Goal: Task Accomplishment & Management: Use online tool/utility

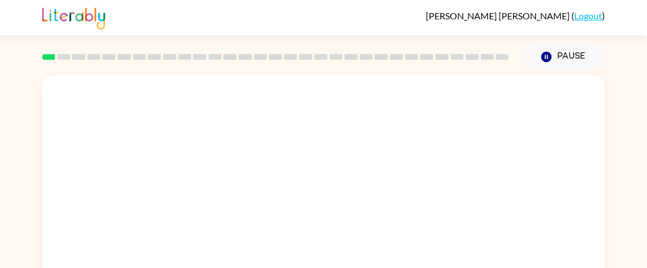
scroll to position [3, 0]
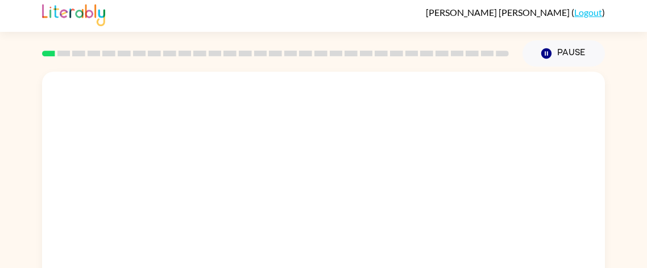
click at [465, 102] on video "Your browser must support playing .mp4 files to use Literably. Please try using…" at bounding box center [323, 167] width 563 height 191
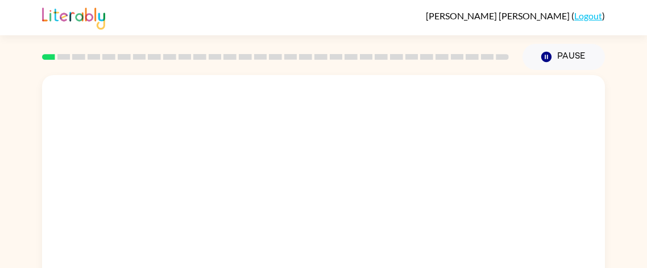
scroll to position [0, 0]
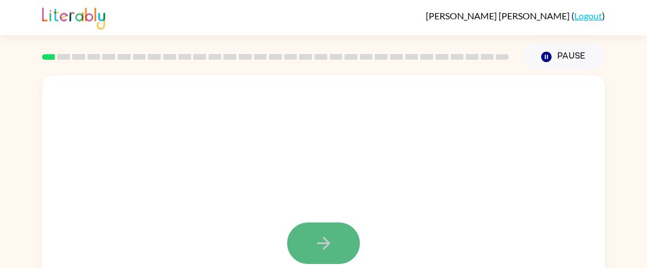
click at [325, 235] on icon "button" at bounding box center [324, 243] width 20 height 20
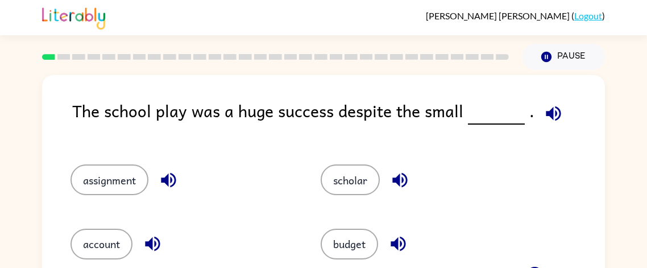
click at [543, 117] on icon "button" at bounding box center [553, 113] width 20 height 20
click at [394, 171] on icon "button" at bounding box center [400, 180] width 20 height 20
click at [397, 250] on icon "button" at bounding box center [398, 244] width 20 height 20
click at [331, 249] on button "budget" at bounding box center [349, 243] width 57 height 31
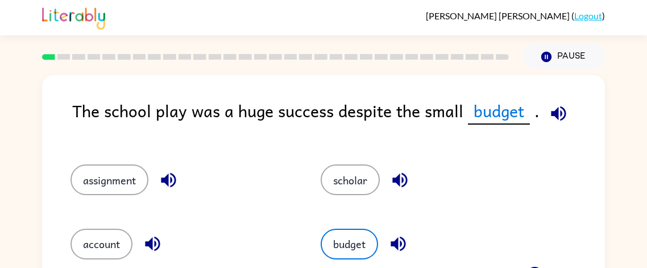
click at [548, 111] on icon "button" at bounding box center [558, 113] width 20 height 20
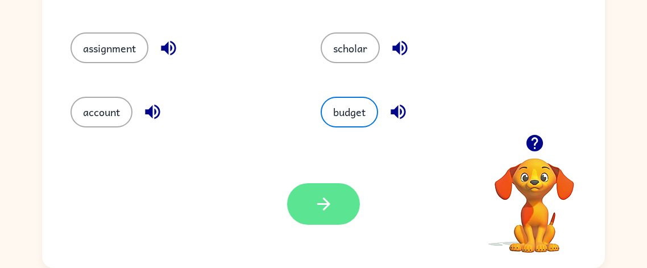
click at [323, 199] on icon "button" at bounding box center [324, 204] width 20 height 20
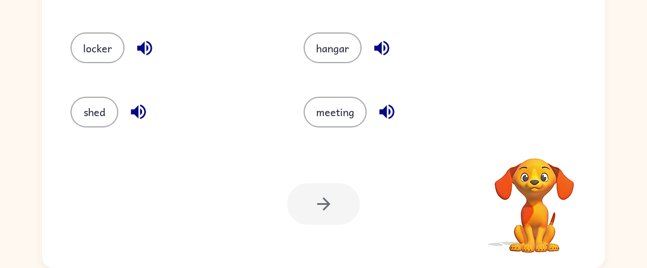
scroll to position [0, 0]
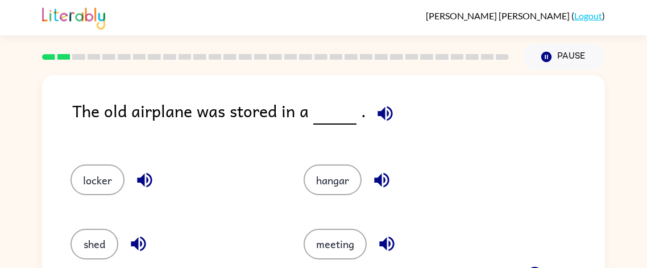
click at [256, 28] on div "KEVIN WALKER ( Logout )" at bounding box center [323, 17] width 563 height 35
click at [382, 123] on button "button" at bounding box center [385, 113] width 29 height 29
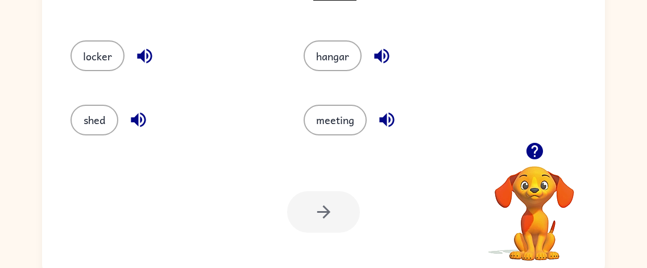
scroll to position [115, 0]
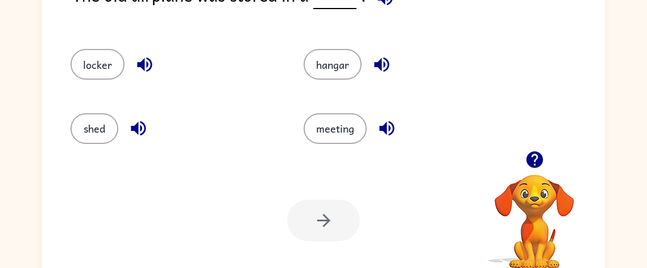
click at [131, 130] on icon "button" at bounding box center [138, 128] width 15 height 15
click at [380, 65] on icon "button" at bounding box center [381, 64] width 15 height 15
click at [89, 123] on button "shed" at bounding box center [94, 128] width 48 height 31
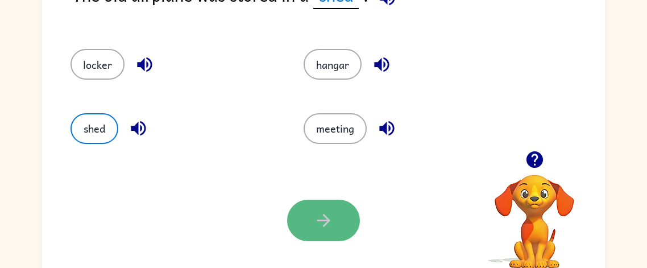
click at [305, 218] on button "button" at bounding box center [323, 219] width 73 height 41
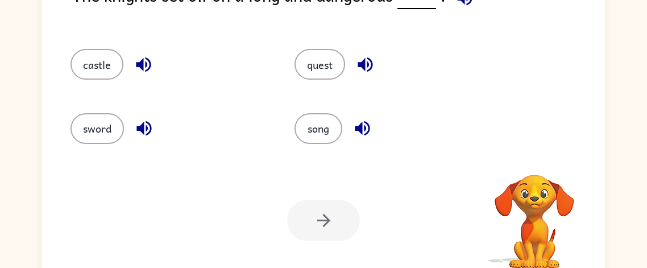
scroll to position [0, 0]
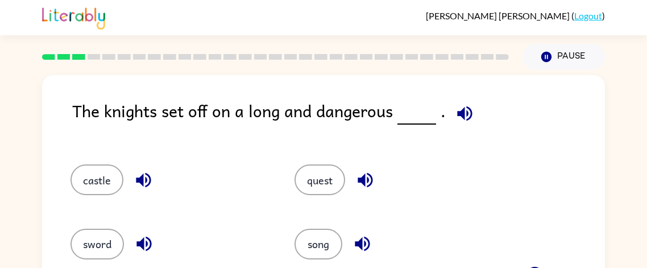
click at [459, 120] on icon "button" at bounding box center [465, 113] width 20 height 20
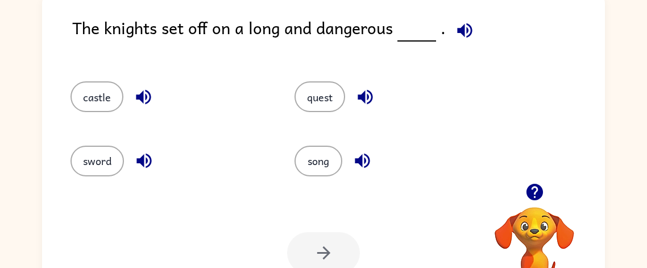
scroll to position [86, 0]
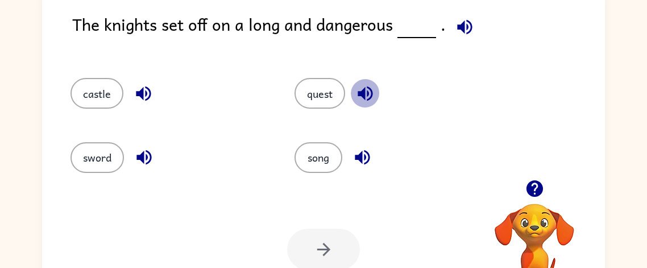
click at [359, 85] on icon "button" at bounding box center [365, 94] width 20 height 20
click at [313, 105] on button "quest" at bounding box center [319, 93] width 51 height 31
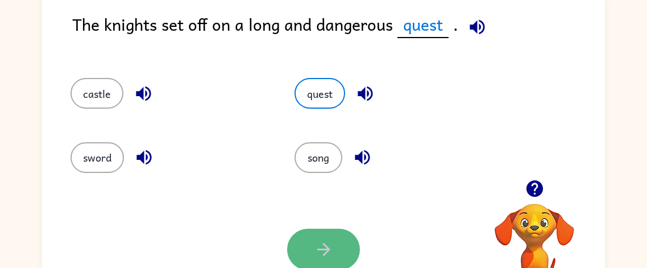
click at [323, 236] on button "button" at bounding box center [323, 248] width 73 height 41
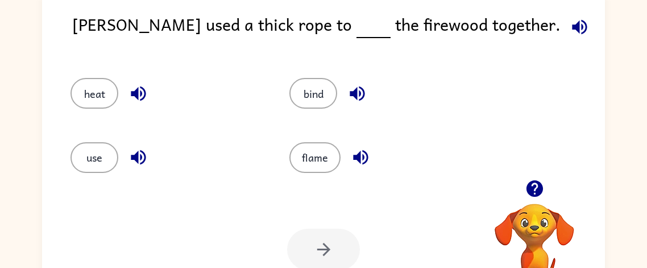
click at [359, 99] on icon "button" at bounding box center [357, 93] width 15 height 15
click at [86, 85] on button "heat" at bounding box center [94, 93] width 48 height 31
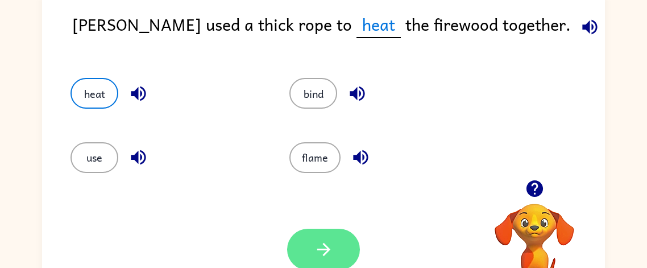
click at [294, 250] on button "button" at bounding box center [323, 248] width 73 height 41
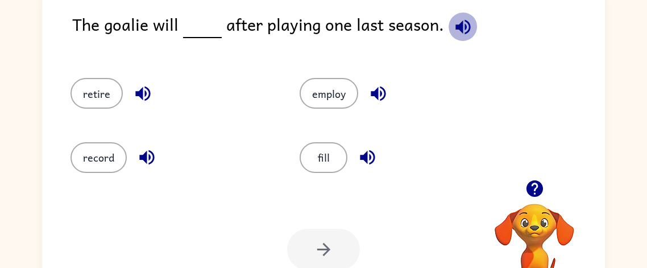
click at [460, 30] on icon "button" at bounding box center [463, 27] width 20 height 20
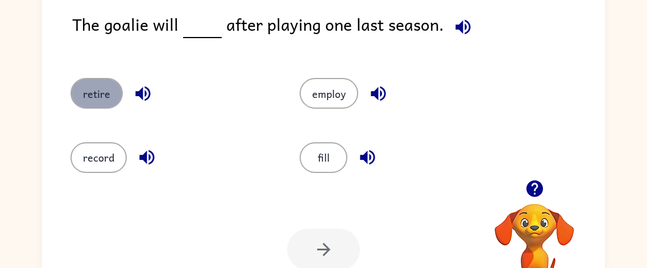
click at [99, 85] on button "retire" at bounding box center [96, 93] width 52 height 31
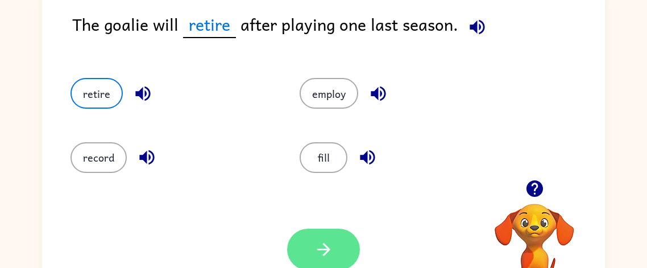
click at [316, 257] on icon "button" at bounding box center [324, 249] width 20 height 20
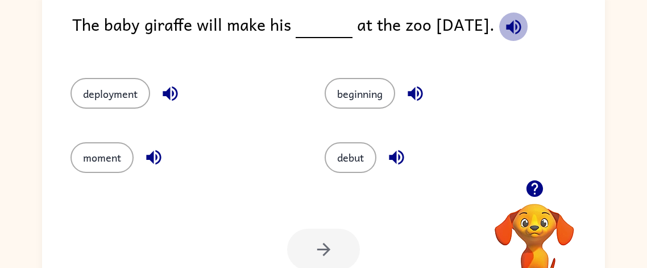
click at [521, 32] on icon "button" at bounding box center [514, 27] width 20 height 20
click at [171, 105] on button "button" at bounding box center [170, 93] width 29 height 29
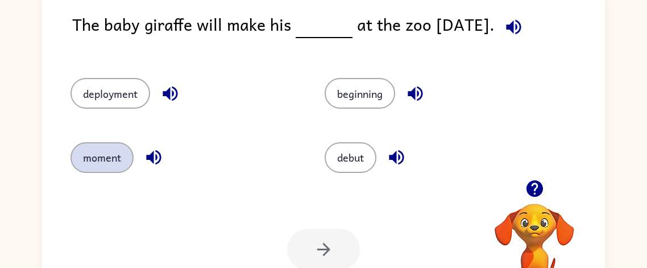
click at [108, 147] on button "moment" at bounding box center [101, 157] width 63 height 31
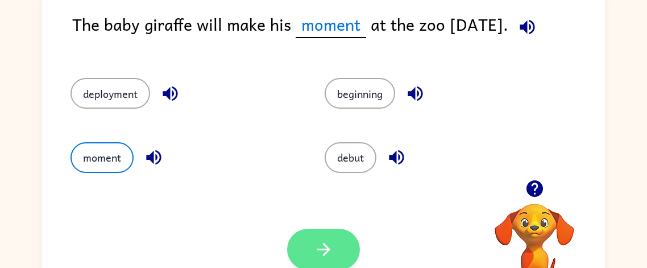
click at [331, 241] on icon "button" at bounding box center [324, 249] width 20 height 20
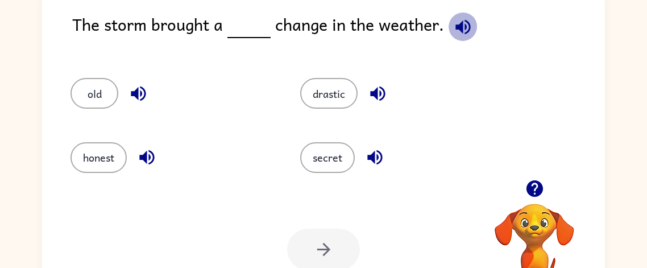
click at [464, 26] on icon "button" at bounding box center [463, 27] width 20 height 20
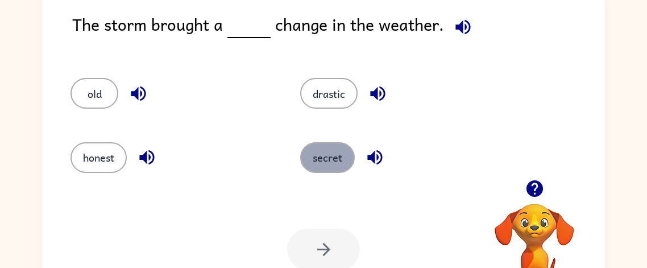
click at [317, 156] on button "secret" at bounding box center [327, 157] width 55 height 31
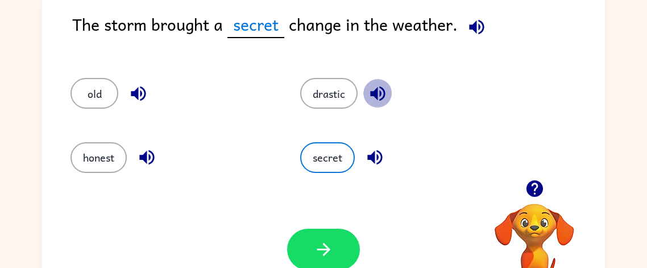
click at [377, 93] on icon "button" at bounding box center [377, 93] width 15 height 15
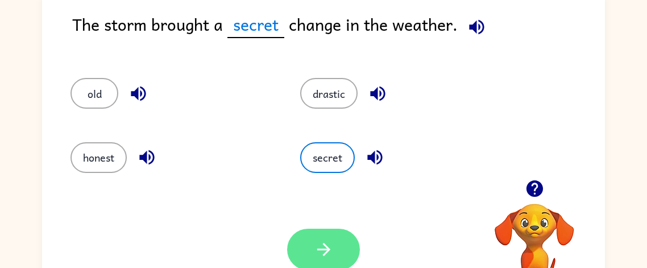
click at [329, 237] on button "button" at bounding box center [323, 248] width 73 height 41
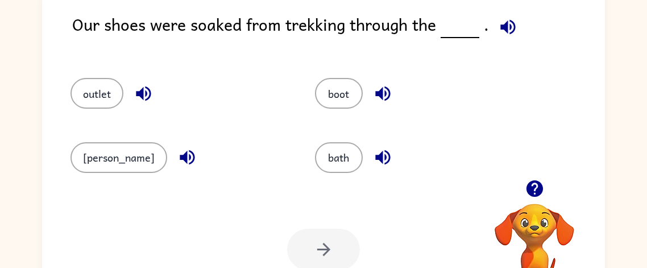
click at [504, 30] on icon "button" at bounding box center [507, 26] width 15 height 15
click at [177, 162] on icon "button" at bounding box center [187, 157] width 20 height 20
click at [134, 93] on icon "button" at bounding box center [144, 94] width 20 height 20
click at [375, 95] on icon "button" at bounding box center [382, 93] width 15 height 15
click at [373, 160] on icon "button" at bounding box center [383, 157] width 20 height 20
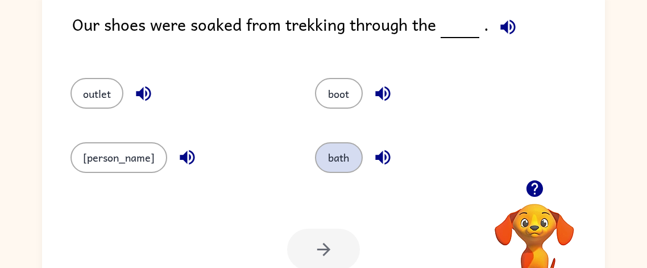
click at [315, 158] on button "bath" at bounding box center [339, 157] width 48 height 31
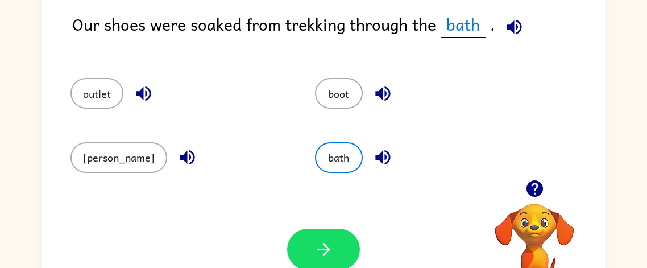
click at [533, 189] on icon "button" at bounding box center [534, 188] width 16 height 16
click at [506, 17] on icon "button" at bounding box center [514, 27] width 20 height 20
click at [373, 100] on icon "button" at bounding box center [383, 94] width 20 height 20
click at [173, 161] on button "button" at bounding box center [187, 157] width 29 height 29
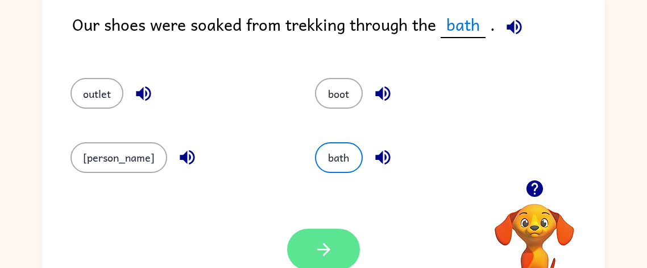
click at [323, 248] on icon "button" at bounding box center [324, 249] width 20 height 20
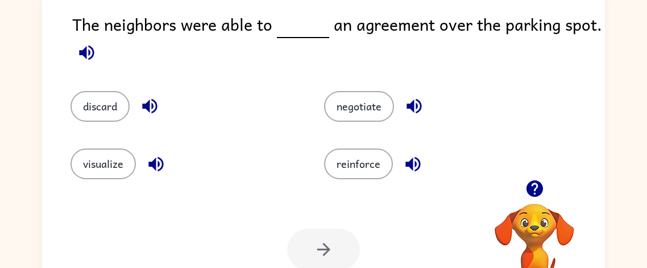
click at [93, 56] on icon "button" at bounding box center [87, 53] width 20 height 20
click at [411, 114] on icon "button" at bounding box center [414, 106] width 20 height 20
click at [378, 99] on button "negotiate" at bounding box center [359, 106] width 70 height 31
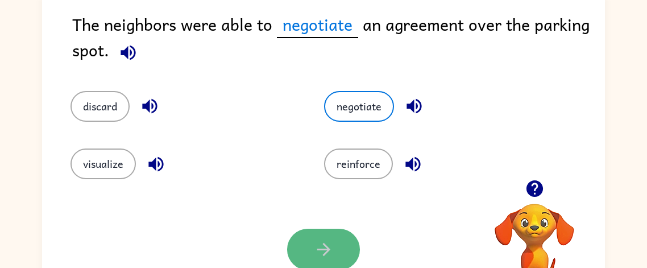
click at [308, 253] on button "button" at bounding box center [323, 248] width 73 height 41
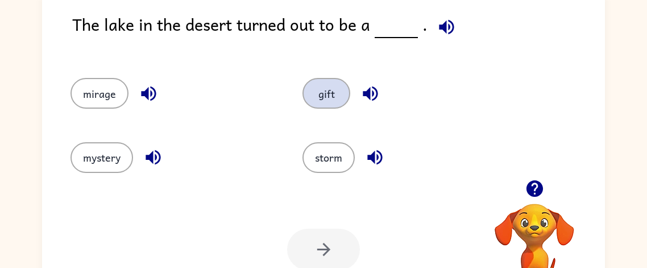
click at [333, 84] on button "gift" at bounding box center [326, 93] width 48 height 31
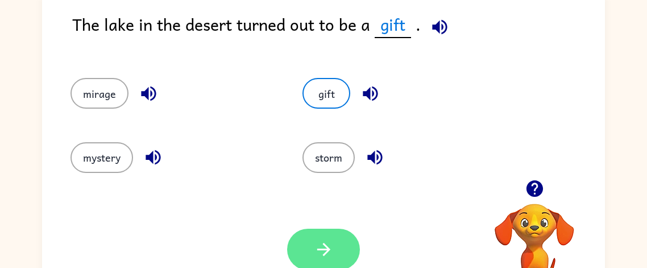
click at [300, 246] on button "button" at bounding box center [323, 248] width 73 height 41
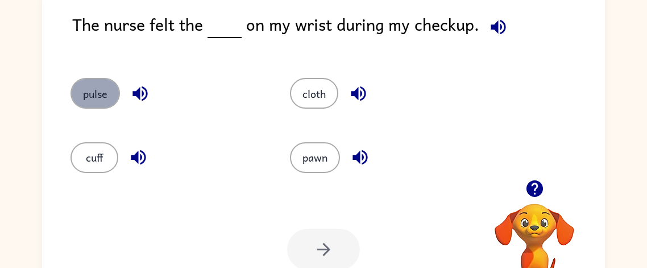
click at [92, 97] on button "pulse" at bounding box center [94, 93] width 49 height 31
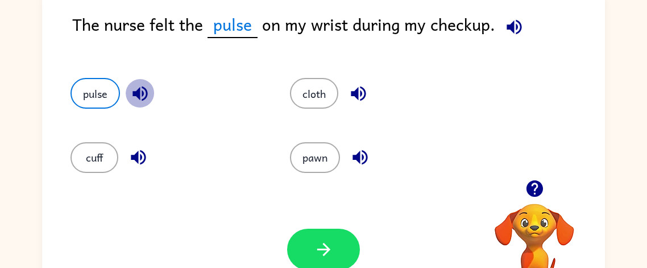
click at [145, 92] on icon "button" at bounding box center [140, 94] width 20 height 20
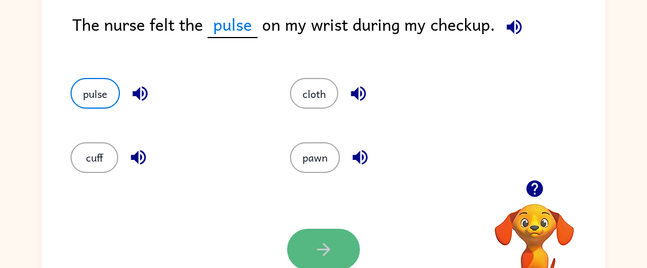
click at [346, 230] on button "button" at bounding box center [323, 248] width 73 height 41
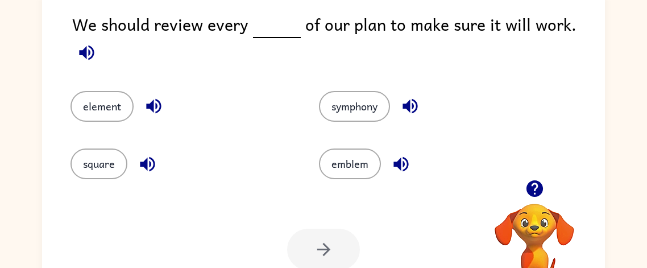
click at [97, 43] on icon "button" at bounding box center [87, 53] width 20 height 20
click at [144, 96] on icon "button" at bounding box center [154, 106] width 20 height 20
click at [149, 163] on icon "button" at bounding box center [148, 164] width 20 height 20
click at [404, 96] on icon "button" at bounding box center [410, 106] width 20 height 20
click at [393, 163] on icon "button" at bounding box center [401, 164] width 20 height 20
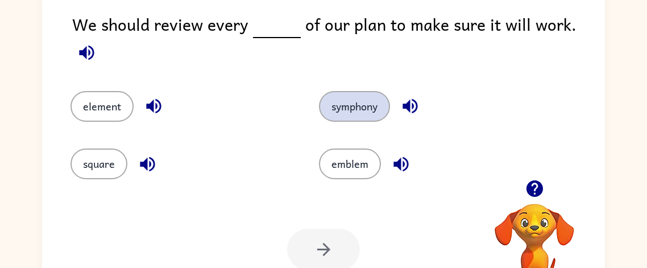
click at [376, 99] on button "symphony" at bounding box center [354, 106] width 71 height 31
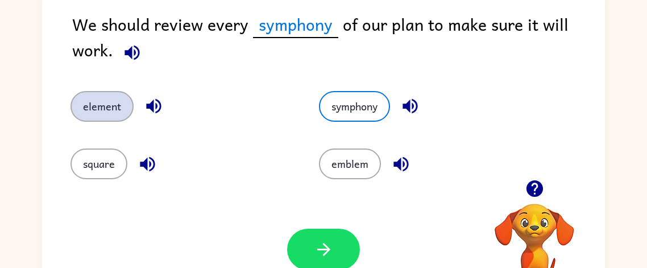
click at [88, 104] on button "element" at bounding box center [101, 106] width 63 height 31
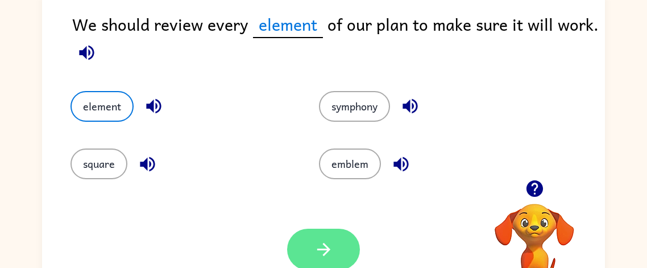
click at [314, 243] on icon "button" at bounding box center [324, 249] width 20 height 20
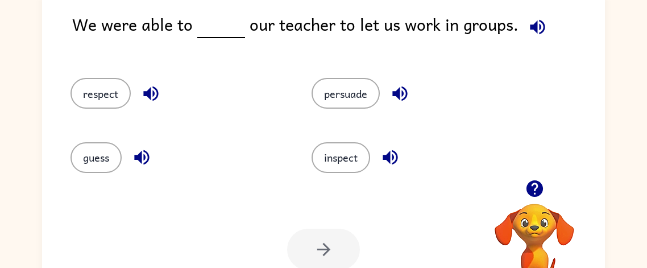
click at [530, 28] on icon "button" at bounding box center [537, 26] width 15 height 15
click at [392, 88] on icon "button" at bounding box center [400, 94] width 20 height 20
click at [378, 165] on button "button" at bounding box center [390, 157] width 29 height 29
click at [346, 78] on div "persuade" at bounding box center [418, 93] width 215 height 31
click at [353, 88] on button "persuade" at bounding box center [345, 93] width 68 height 31
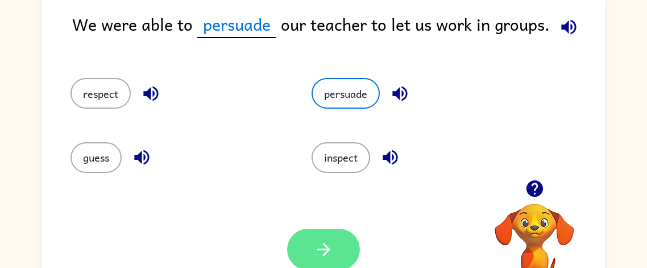
click at [314, 240] on icon "button" at bounding box center [324, 249] width 20 height 20
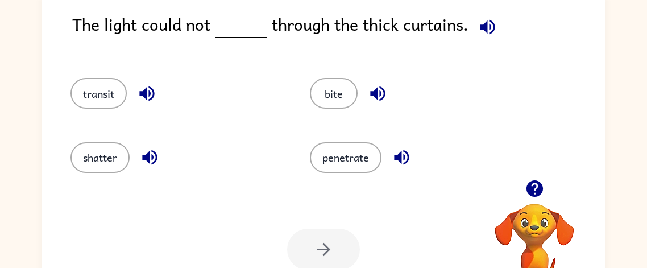
click at [483, 23] on icon "button" at bounding box center [487, 26] width 15 height 15
click at [151, 161] on icon "button" at bounding box center [150, 157] width 20 height 20
click at [144, 90] on icon "button" at bounding box center [147, 94] width 20 height 20
click at [372, 94] on icon "button" at bounding box center [377, 93] width 15 height 15
click at [395, 153] on icon "button" at bounding box center [402, 157] width 20 height 20
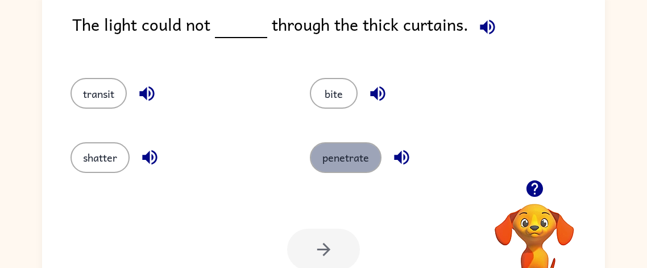
click at [355, 156] on button "penetrate" at bounding box center [346, 157] width 72 height 31
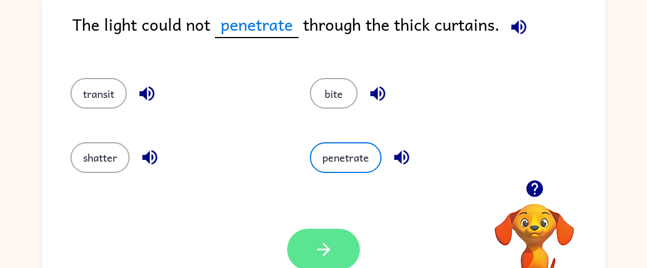
click at [312, 246] on button "button" at bounding box center [323, 248] width 73 height 41
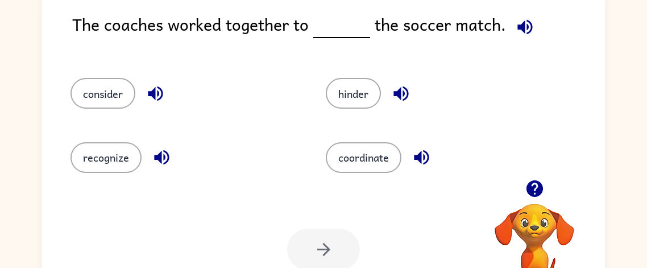
click at [519, 34] on icon "button" at bounding box center [525, 27] width 20 height 20
click at [420, 152] on icon "button" at bounding box center [421, 157] width 15 height 15
click at [377, 162] on button "coordinate" at bounding box center [364, 157] width 76 height 31
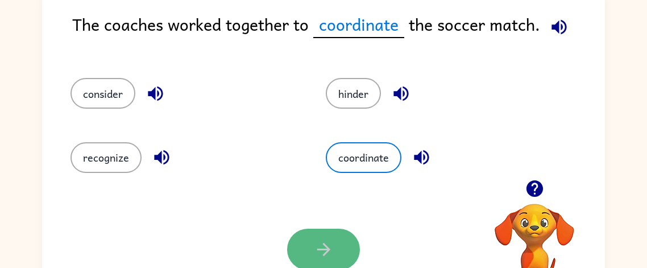
click at [330, 238] on button "button" at bounding box center [323, 248] width 73 height 41
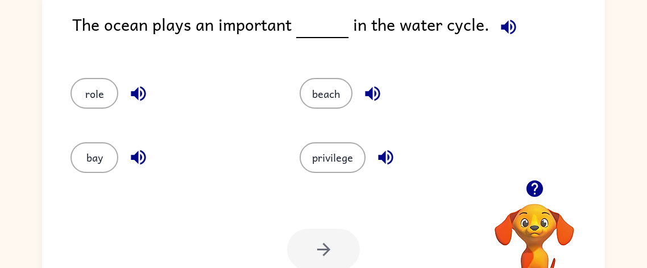
click at [508, 35] on icon "button" at bounding box center [508, 27] width 20 height 20
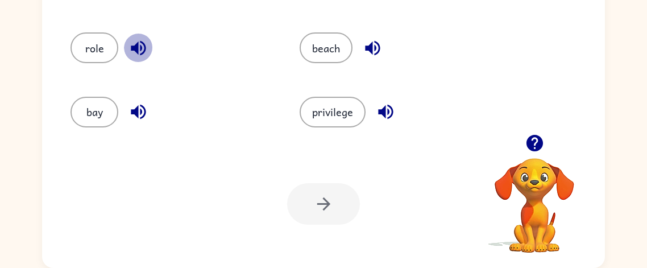
click at [129, 44] on icon "button" at bounding box center [138, 48] width 20 height 20
click at [84, 46] on button "role" at bounding box center [94, 47] width 48 height 31
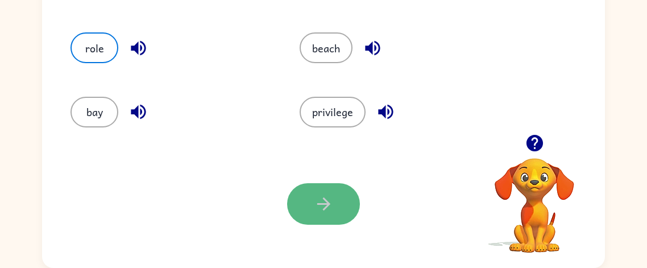
click at [334, 218] on button "button" at bounding box center [323, 203] width 73 height 41
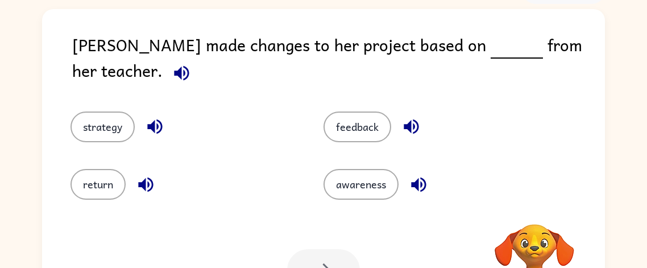
scroll to position [73, 0]
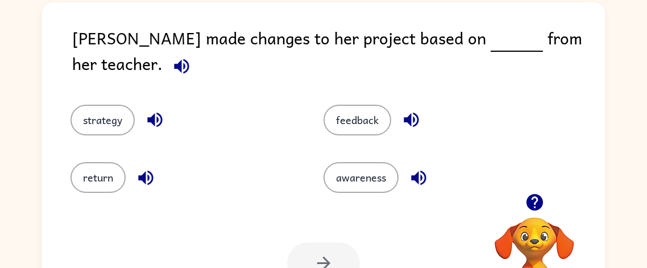
click at [577, 19] on div "Ella made changes to her project based on from her teacher. strategy feedback r…" at bounding box center [323, 164] width 563 height 325
click at [192, 56] on icon "button" at bounding box center [182, 66] width 20 height 20
click at [149, 117] on button "button" at bounding box center [154, 119] width 29 height 29
click at [386, 105] on button "feedback" at bounding box center [357, 120] width 68 height 31
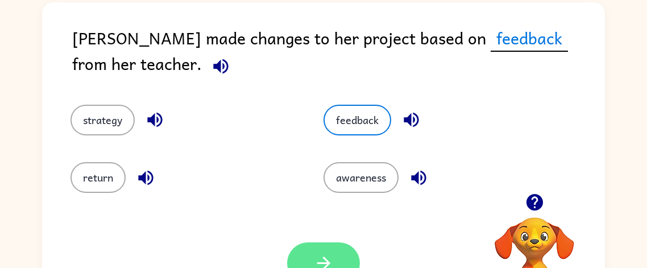
click at [343, 257] on button "button" at bounding box center [323, 262] width 73 height 41
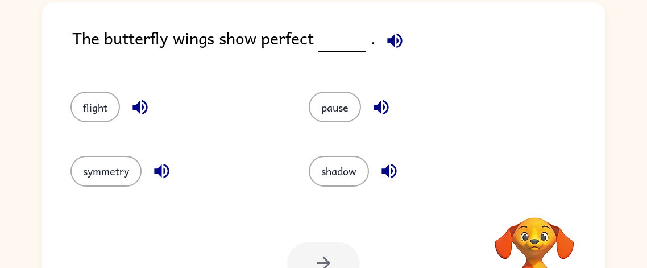
click at [395, 39] on icon "button" at bounding box center [395, 41] width 20 height 20
click at [152, 171] on icon "button" at bounding box center [162, 171] width 20 height 20
click at [140, 101] on icon "button" at bounding box center [140, 107] width 20 height 20
click at [389, 107] on icon "button" at bounding box center [381, 107] width 20 height 20
click at [388, 167] on icon "button" at bounding box center [388, 171] width 15 height 15
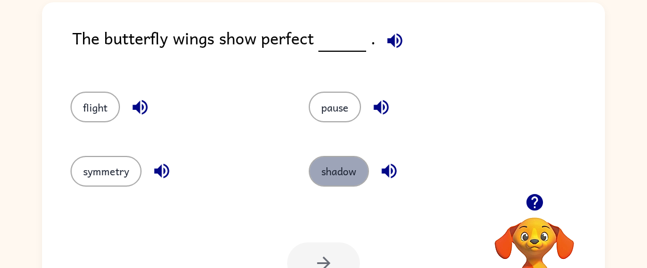
click at [326, 177] on button "shadow" at bounding box center [339, 171] width 60 height 31
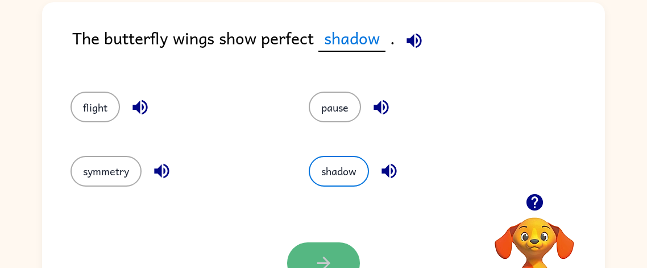
click at [326, 254] on button "button" at bounding box center [323, 262] width 73 height 41
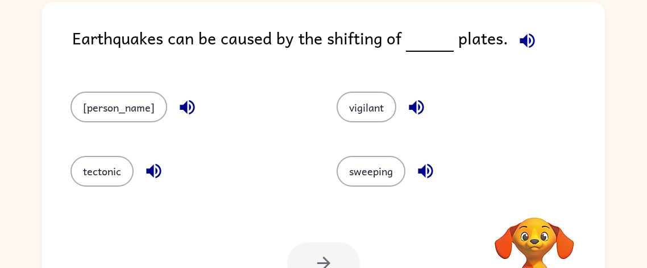
click at [518, 46] on icon "button" at bounding box center [527, 41] width 20 height 20
click at [409, 108] on icon "button" at bounding box center [416, 107] width 15 height 15
click at [177, 110] on icon "button" at bounding box center [187, 107] width 20 height 20
click at [145, 187] on div "tectonic" at bounding box center [182, 166] width 266 height 64
click at [147, 176] on icon "button" at bounding box center [154, 171] width 20 height 20
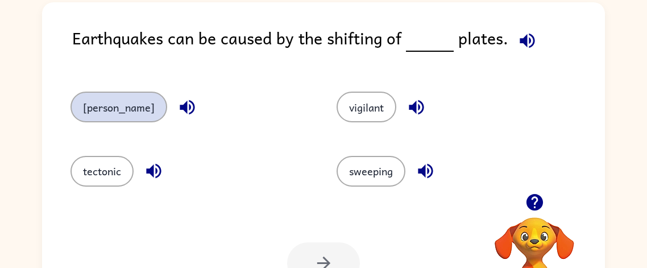
click at [110, 112] on button "sandy" at bounding box center [118, 107] width 97 height 31
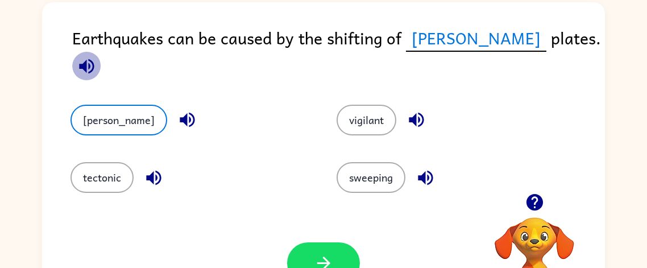
click at [94, 59] on icon "button" at bounding box center [86, 66] width 15 height 15
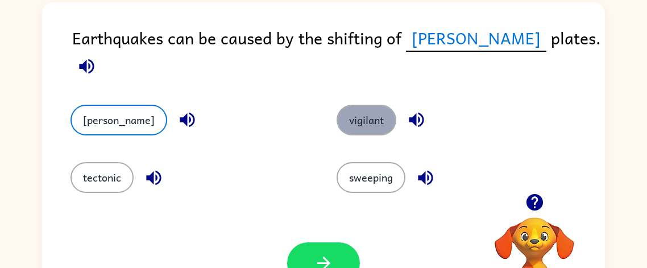
click at [364, 110] on button "vigilant" at bounding box center [366, 120] width 60 height 31
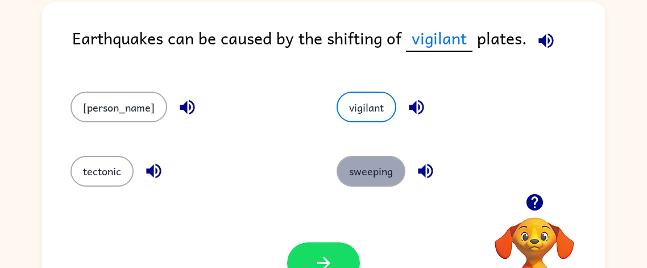
click at [361, 169] on button "sweeping" at bounding box center [370, 171] width 69 height 31
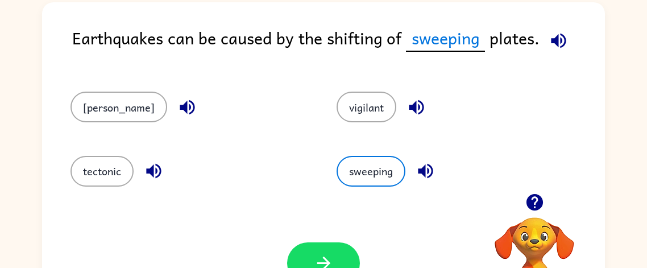
click at [415, 169] on icon "button" at bounding box center [425, 171] width 20 height 20
click at [406, 116] on icon "button" at bounding box center [416, 107] width 20 height 20
click at [152, 176] on icon "button" at bounding box center [153, 171] width 15 height 15
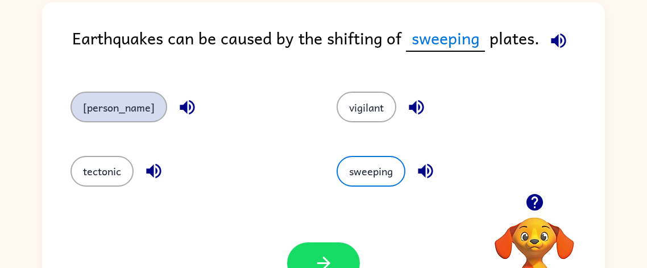
click at [118, 111] on button "sandy" at bounding box center [118, 107] width 97 height 31
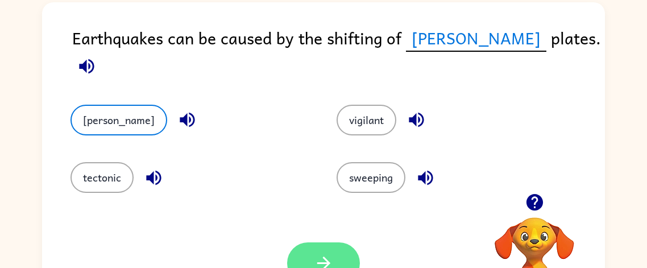
click at [322, 264] on icon "button" at bounding box center [323, 262] width 13 height 13
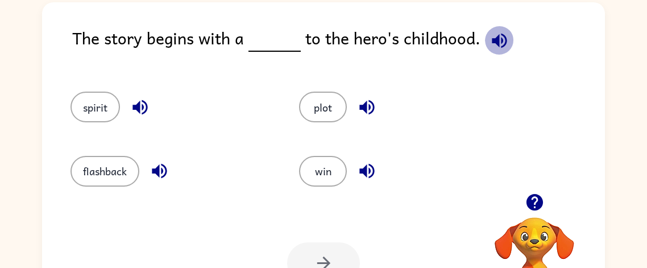
click at [498, 41] on icon "button" at bounding box center [499, 41] width 20 height 20
click at [363, 97] on icon "button" at bounding box center [367, 107] width 20 height 20
click at [336, 99] on button "plot" at bounding box center [323, 107] width 48 height 31
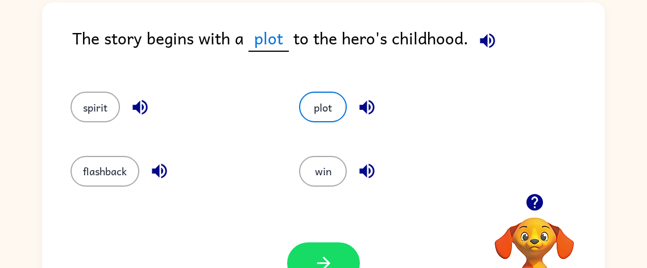
click at [145, 99] on icon "button" at bounding box center [140, 107] width 20 height 20
click at [135, 103] on icon "button" at bounding box center [140, 107] width 20 height 20
click at [70, 169] on button "flashback" at bounding box center [104, 171] width 69 height 31
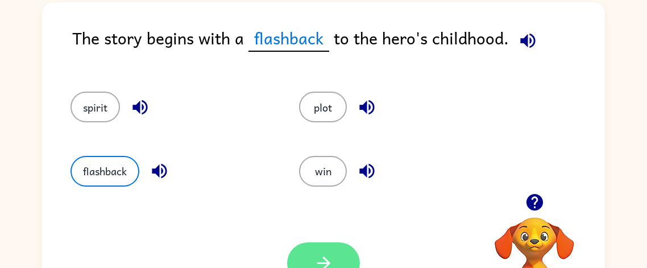
click at [334, 256] on button "button" at bounding box center [323, 262] width 73 height 41
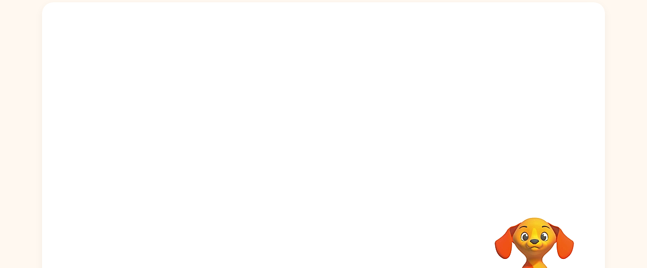
click at [213, 157] on video "Your browser must support playing .mp4 files to use Literably. Please try using…" at bounding box center [323, 97] width 563 height 191
click at [214, 157] on video "Your browser must support playing .mp4 files to use Literably. Please try using…" at bounding box center [323, 97] width 563 height 191
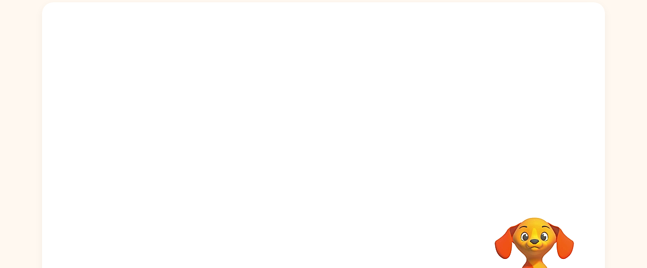
click at [214, 157] on video "Your browser must support playing .mp4 files to use Literably. Please try using…" at bounding box center [323, 97] width 563 height 191
click at [214, 151] on video "Your browser must support playing .mp4 files to use Literably. Please try using…" at bounding box center [323, 97] width 563 height 191
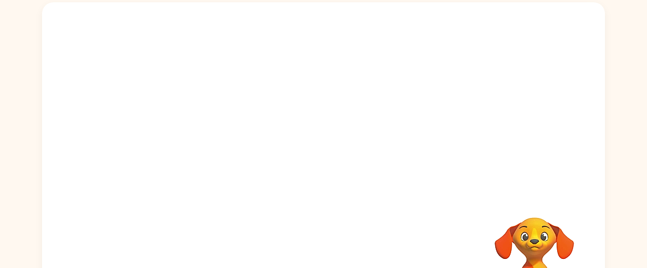
click at [214, 151] on video "Your browser must support playing .mp4 files to use Literably. Please try using…" at bounding box center [323, 97] width 563 height 191
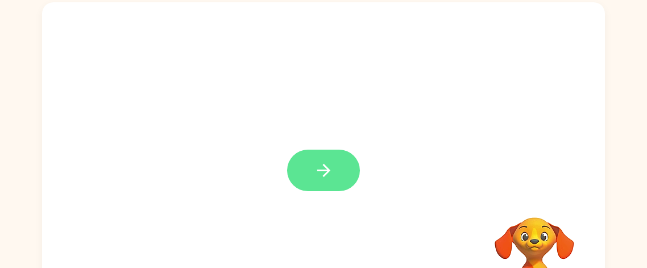
click at [318, 170] on icon "button" at bounding box center [323, 170] width 13 height 13
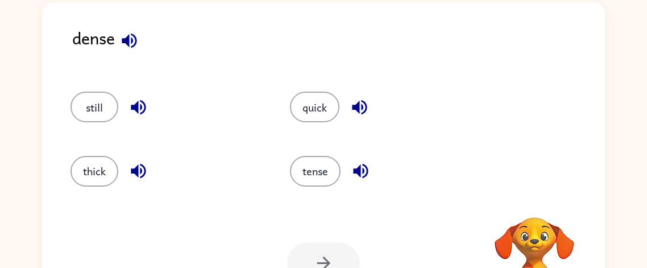
click at [122, 41] on icon "button" at bounding box center [129, 41] width 20 height 20
click at [355, 172] on icon "button" at bounding box center [360, 171] width 15 height 15
click at [314, 168] on button "tense" at bounding box center [315, 171] width 51 height 31
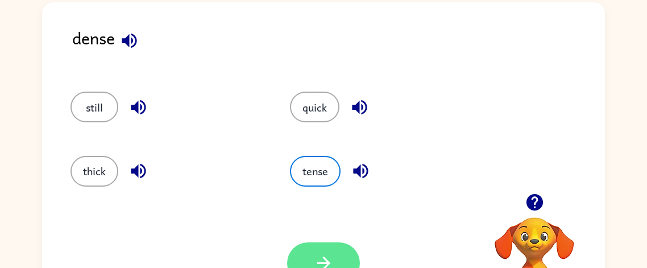
click at [321, 251] on button "button" at bounding box center [323, 262] width 73 height 41
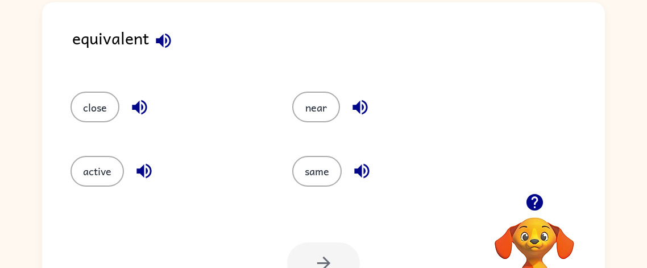
click at [152, 37] on button "button" at bounding box center [163, 40] width 29 height 29
click at [307, 157] on button "same" at bounding box center [316, 171] width 49 height 31
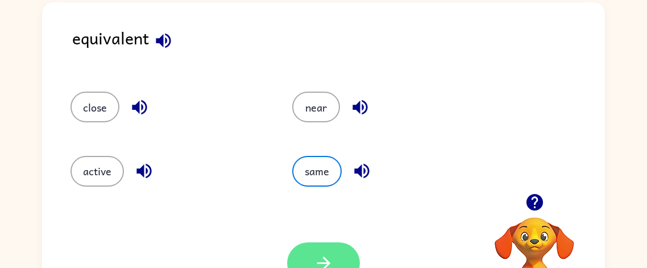
click at [348, 258] on button "button" at bounding box center [323, 262] width 73 height 41
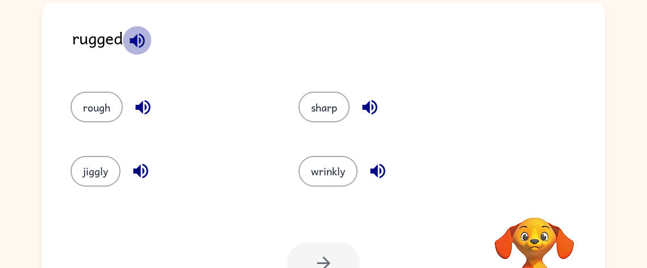
click at [140, 44] on icon "button" at bounding box center [137, 41] width 20 height 20
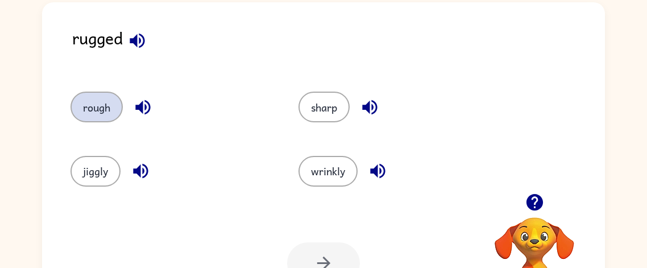
click at [99, 112] on button "rough" at bounding box center [96, 107] width 52 height 31
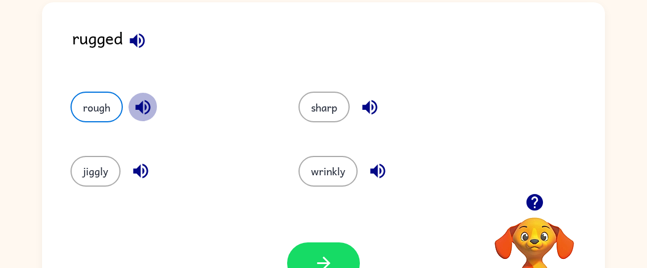
click at [135, 103] on icon "button" at bounding box center [143, 107] width 20 height 20
click at [384, 175] on icon "button" at bounding box center [378, 171] width 20 height 20
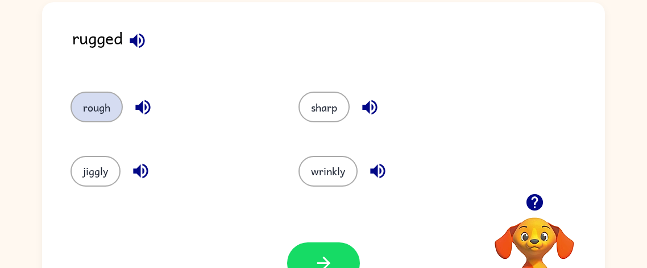
click at [118, 106] on button "rough" at bounding box center [96, 107] width 52 height 31
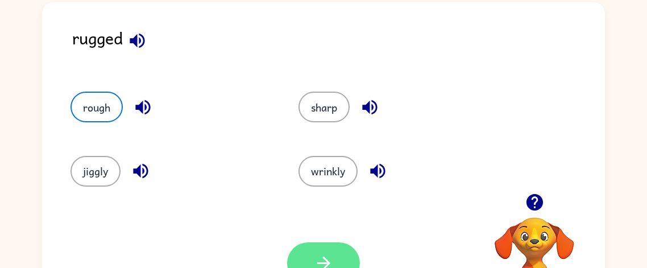
click at [339, 259] on button "button" at bounding box center [323, 262] width 73 height 41
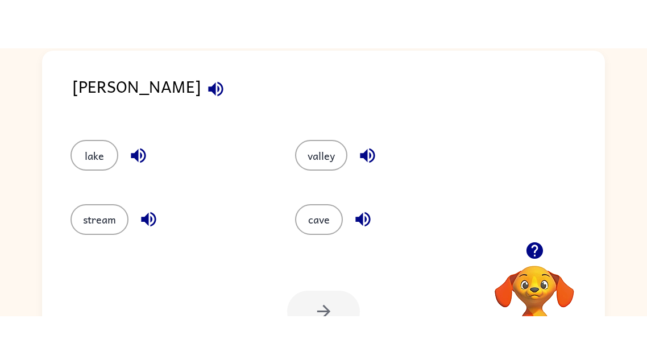
scroll to position [36, 0]
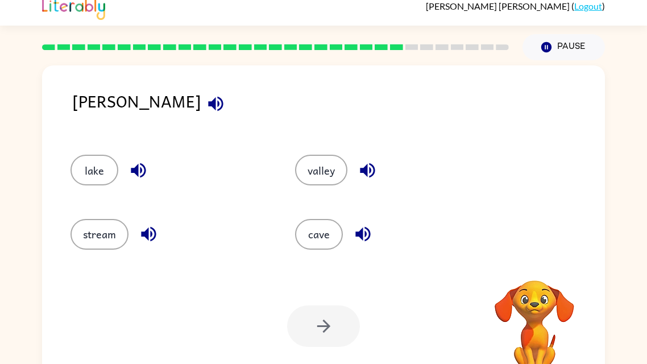
scroll to position [10, 0]
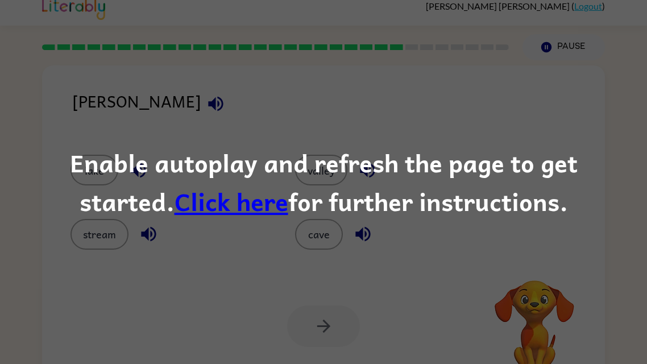
click at [221, 211] on link "Click here" at bounding box center [231, 201] width 114 height 38
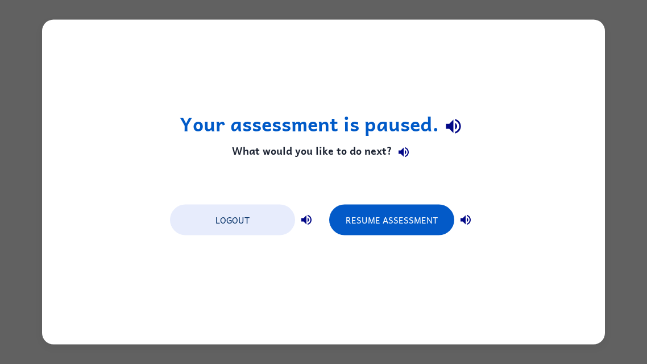
scroll to position [0, 0]
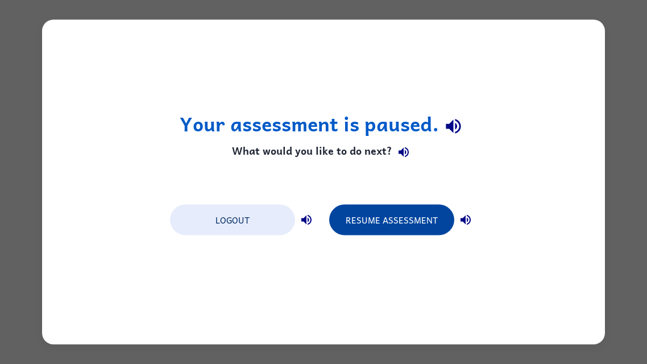
click at [389, 219] on button "Resume Assessment" at bounding box center [391, 220] width 125 height 31
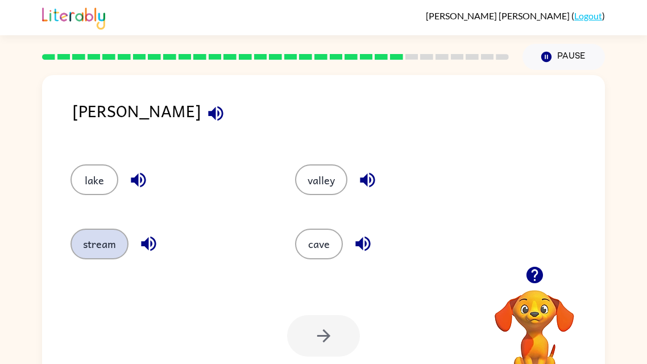
click at [114, 238] on button "stream" at bounding box center [99, 243] width 58 height 31
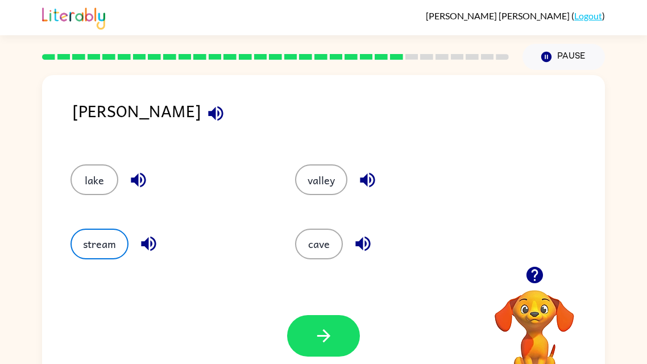
click at [153, 247] on icon "button" at bounding box center [148, 243] width 15 height 15
click at [134, 177] on icon "button" at bounding box center [138, 180] width 20 height 20
click at [373, 187] on icon "button" at bounding box center [367, 180] width 20 height 20
click at [329, 177] on button "valley" at bounding box center [321, 179] width 52 height 31
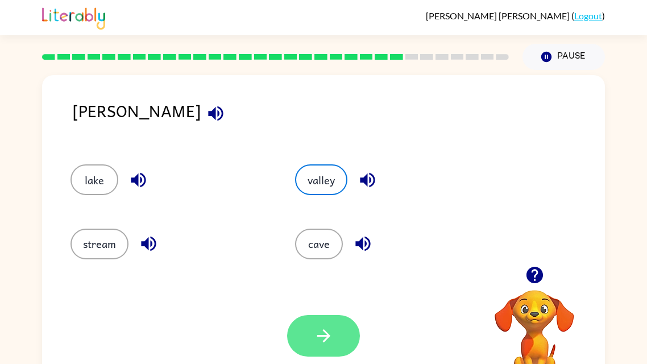
click at [315, 350] on button "button" at bounding box center [323, 335] width 73 height 41
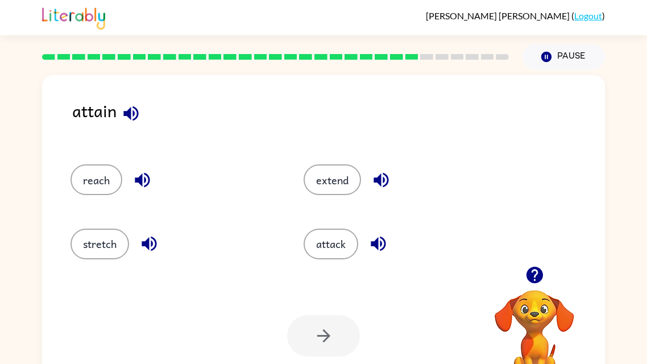
click at [136, 121] on icon "button" at bounding box center [131, 113] width 20 height 20
click at [134, 179] on icon "button" at bounding box center [142, 180] width 20 height 20
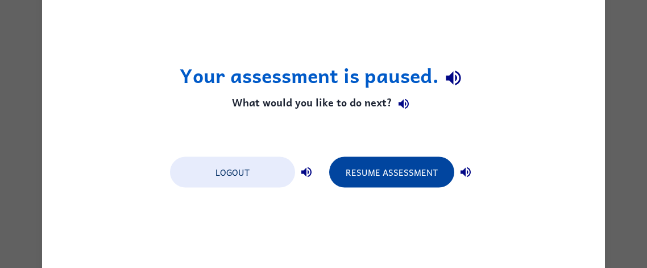
click at [359, 165] on button "Resume Assessment" at bounding box center [391, 171] width 125 height 31
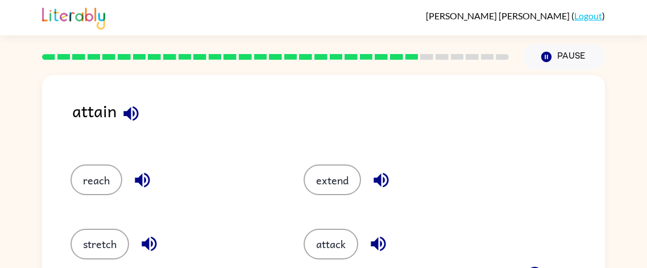
click at [408, 236] on div "attack" at bounding box center [406, 243] width 207 height 31
click at [389, 238] on button "button" at bounding box center [378, 243] width 29 height 29
click at [125, 119] on icon "button" at bounding box center [131, 113] width 20 height 20
click at [142, 183] on icon "button" at bounding box center [142, 180] width 15 height 15
click at [95, 181] on button "reach" at bounding box center [96, 179] width 52 height 31
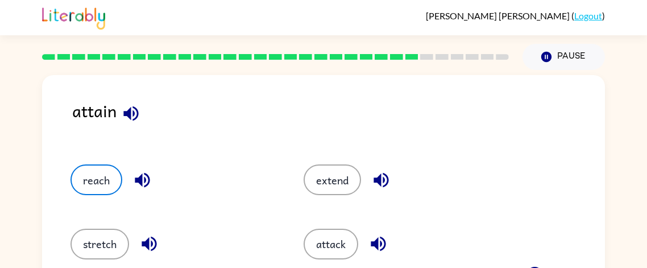
click at [131, 190] on button "button" at bounding box center [142, 179] width 29 height 29
click at [131, 117] on icon "button" at bounding box center [131, 113] width 20 height 20
click at [383, 193] on button "button" at bounding box center [381, 179] width 29 height 29
click at [326, 188] on button "extend" at bounding box center [331, 179] width 57 height 31
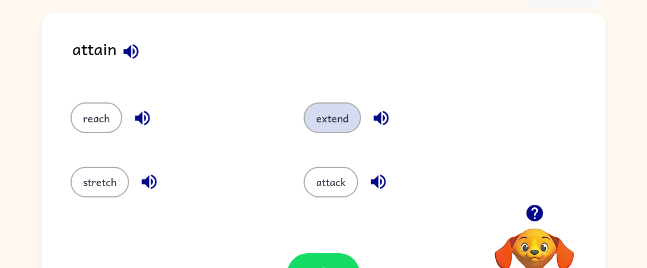
scroll to position [63, 0]
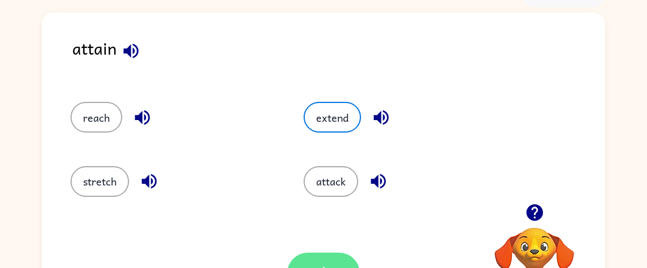
click at [346, 257] on button "button" at bounding box center [323, 272] width 73 height 41
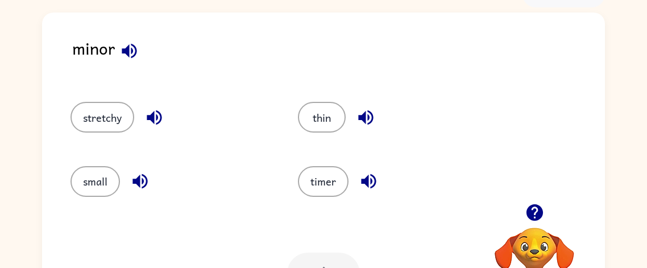
click at [136, 53] on icon "button" at bounding box center [129, 51] width 20 height 20
click at [126, 51] on icon "button" at bounding box center [129, 50] width 15 height 15
click at [125, 57] on icon "button" at bounding box center [129, 51] width 20 height 20
click at [76, 186] on button "small" at bounding box center [94, 181] width 49 height 31
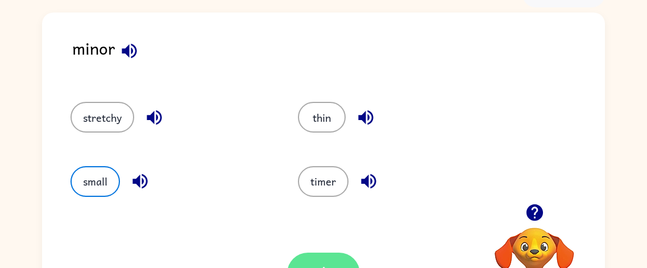
click at [347, 254] on button "button" at bounding box center [323, 272] width 73 height 41
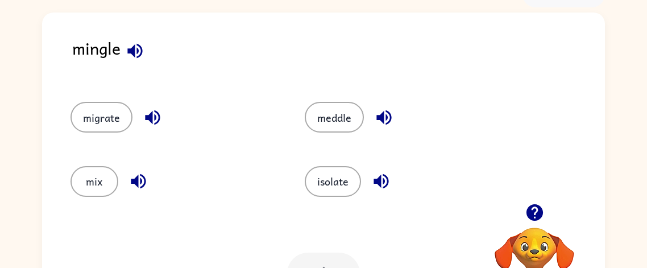
click at [143, 52] on icon "button" at bounding box center [135, 51] width 20 height 20
click at [381, 119] on icon "button" at bounding box center [383, 117] width 15 height 15
click at [152, 118] on icon "button" at bounding box center [153, 117] width 20 height 20
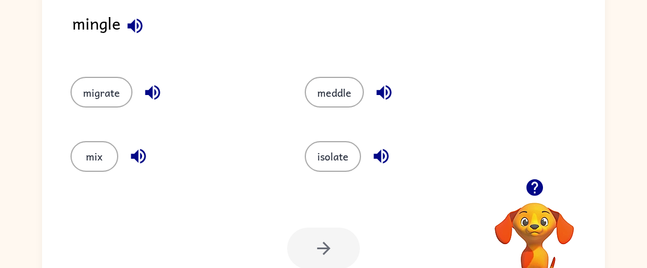
scroll to position [89, 0]
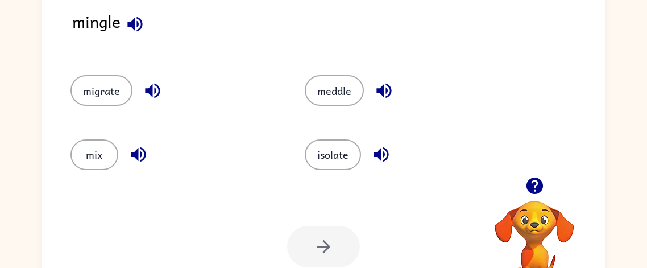
click at [103, 116] on div "migrate" at bounding box center [166, 85] width 234 height 64
click at [112, 88] on button "migrate" at bounding box center [101, 90] width 62 height 31
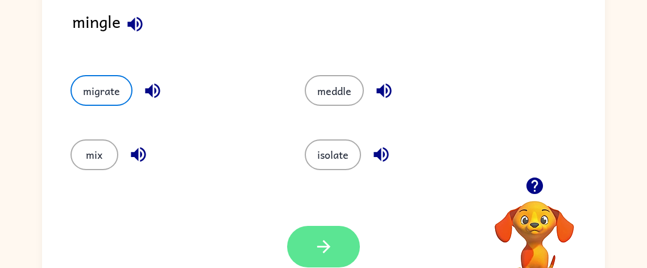
click at [331, 238] on icon "button" at bounding box center [324, 246] width 20 height 20
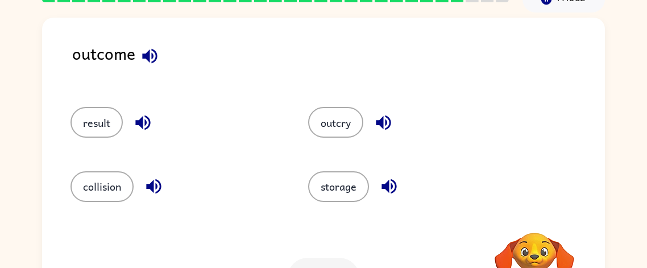
scroll to position [57, 0]
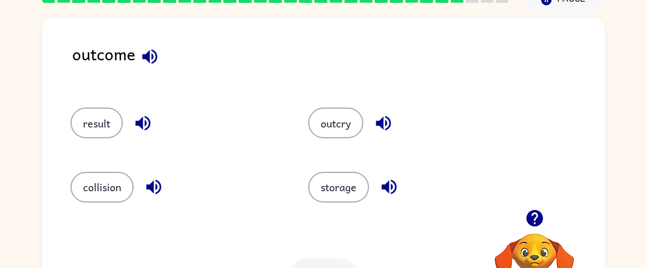
click at [156, 60] on icon "button" at bounding box center [150, 57] width 20 height 20
click at [384, 122] on icon "button" at bounding box center [383, 123] width 20 height 20
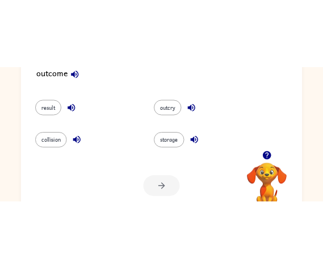
scroll to position [105, 0]
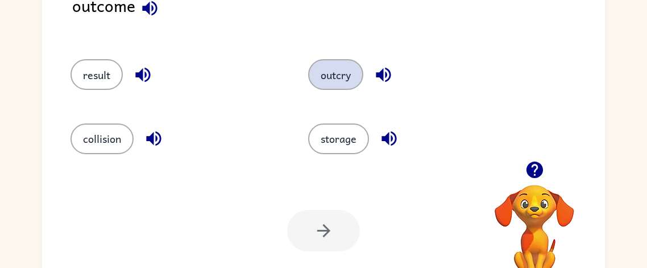
click at [344, 64] on button "outcry" at bounding box center [335, 74] width 55 height 31
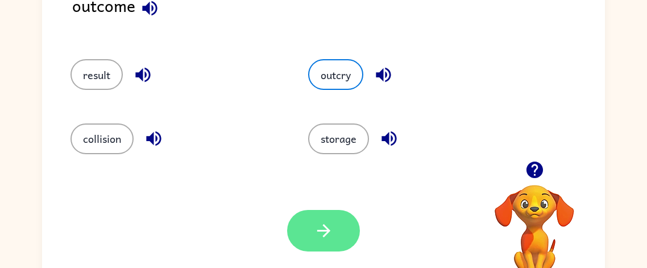
click at [309, 222] on button "button" at bounding box center [323, 230] width 73 height 41
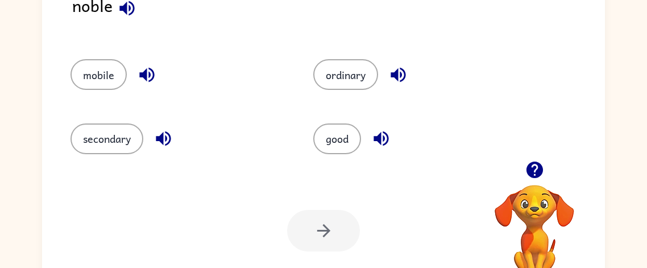
scroll to position [0, 0]
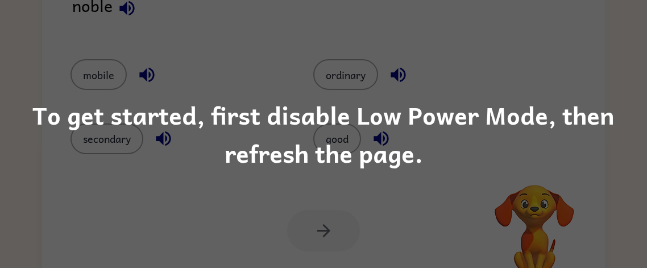
scroll to position [126, 0]
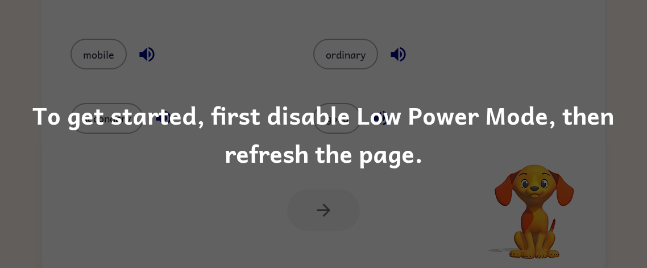
click at [93, 73] on div "To get started, first disable Low Power Mode, then refresh the page." at bounding box center [323, 134] width 647 height 268
click at [512, 103] on div "To get started, first disable Low Power Mode, then refresh the page." at bounding box center [323, 133] width 647 height 77
click at [74, 56] on div "To get started, first disable Low Power Mode, then refresh the page." at bounding box center [323, 134] width 647 height 268
click at [306, 148] on div "To get started, first disable Low Power Mode, then refresh the page." at bounding box center [323, 133] width 647 height 77
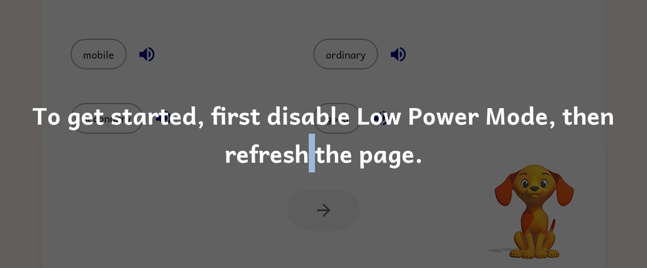
click at [306, 148] on div "To get started, first disable Low Power Mode, then refresh the page." at bounding box center [323, 133] width 647 height 77
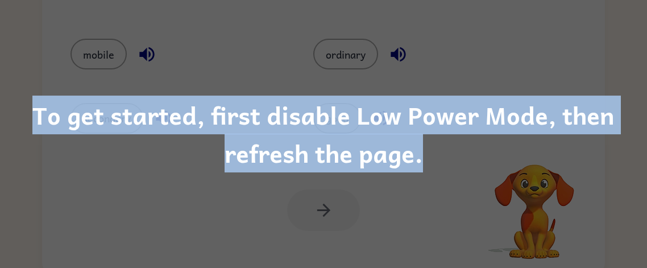
click at [306, 148] on div "To get started, first disable Low Power Mode, then refresh the page." at bounding box center [323, 133] width 647 height 77
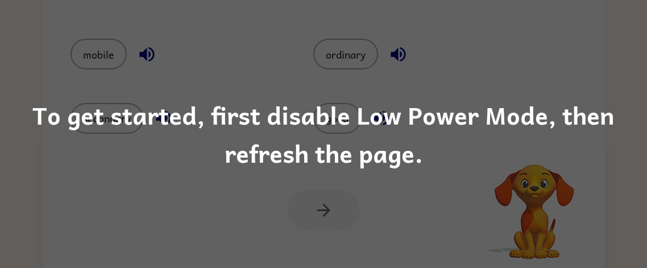
click at [546, 99] on div "To get started, first disable Low Power Mode, then refresh the page." at bounding box center [323, 133] width 647 height 77
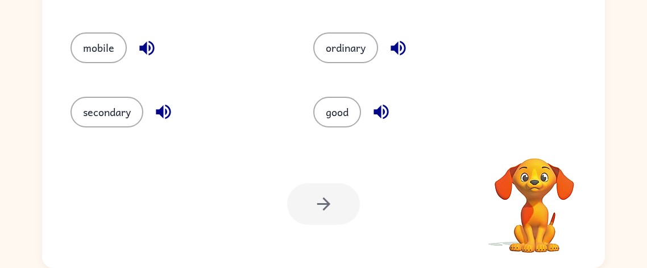
scroll to position [132, 0]
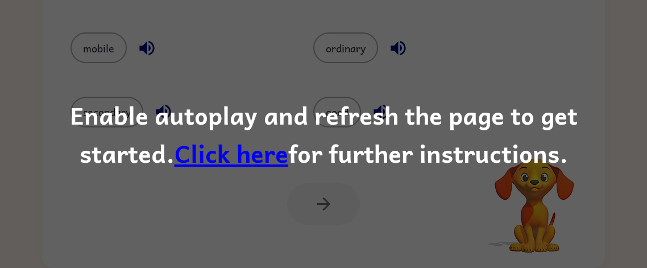
click at [496, 136] on div "Enable autoplay and refresh the page to get started. Click here for further ins…" at bounding box center [323, 133] width 647 height 77
click at [174, 157] on link "Click here" at bounding box center [231, 153] width 114 height 38
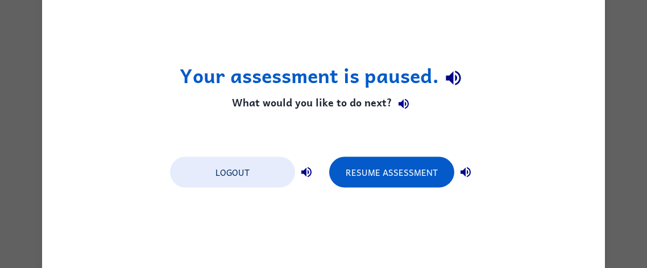
scroll to position [0, 0]
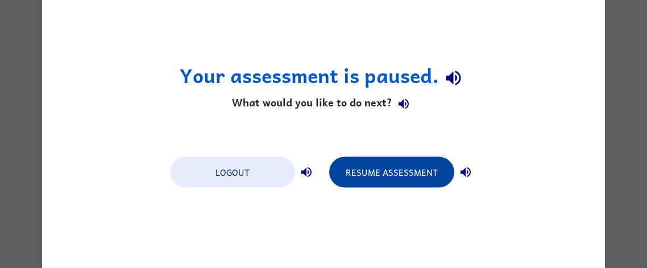
click at [411, 171] on button "Resume Assessment" at bounding box center [391, 171] width 125 height 31
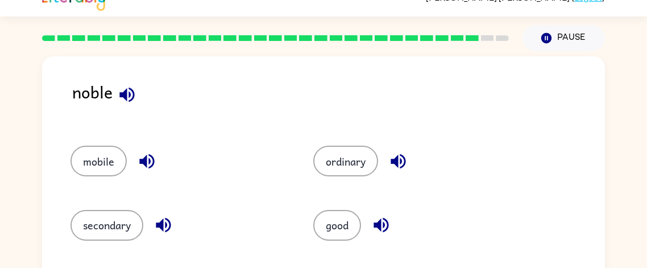
scroll to position [19, 0]
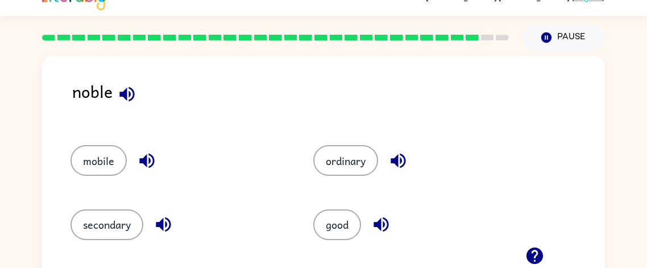
click at [128, 93] on icon "button" at bounding box center [126, 93] width 15 height 15
click at [120, 148] on button "mobile" at bounding box center [98, 160] width 56 height 31
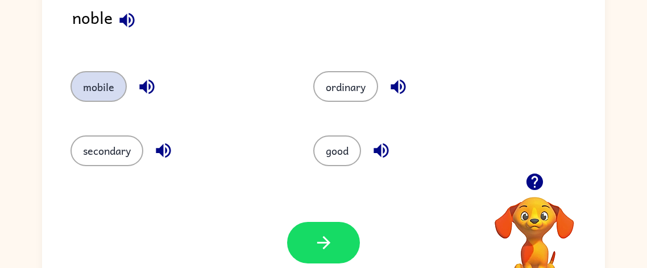
scroll to position [94, 0]
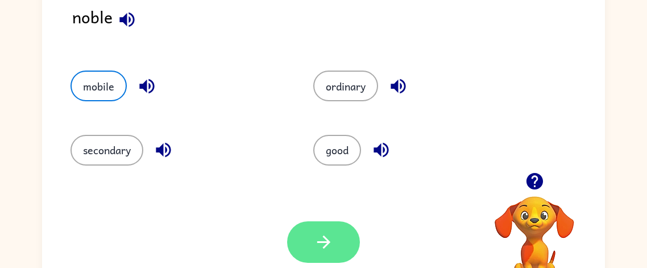
click at [330, 237] on icon "button" at bounding box center [324, 242] width 20 height 20
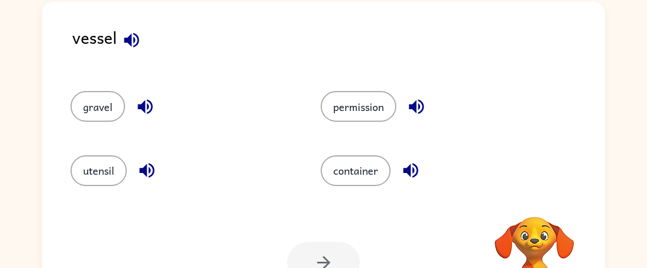
scroll to position [71, 0]
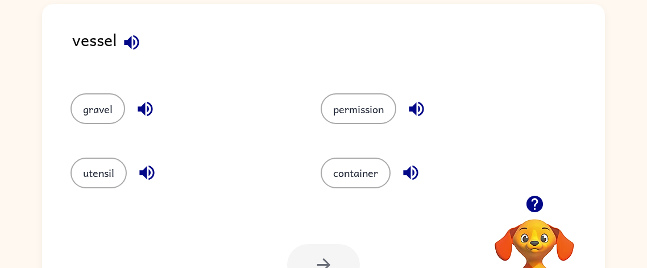
click at [130, 38] on icon "button" at bounding box center [131, 42] width 15 height 15
click at [145, 105] on icon "button" at bounding box center [145, 109] width 20 height 20
